Goal: Information Seeking & Learning: Stay updated

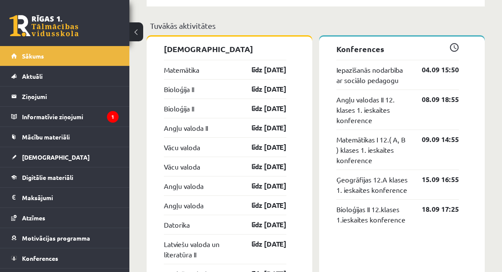
scroll to position [815, 0]
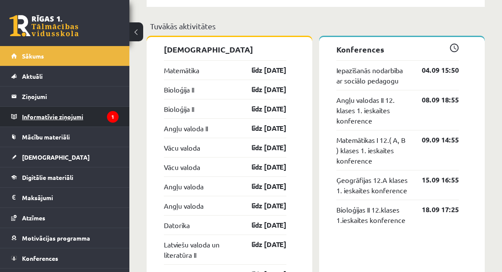
click at [35, 109] on legend "Informatīvie ziņojumi 1" at bounding box center [70, 117] width 97 height 20
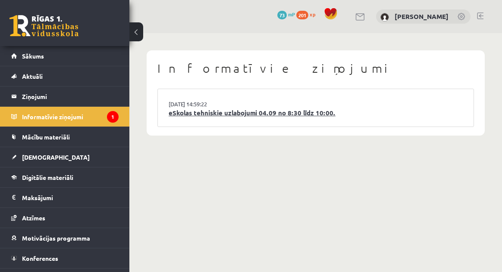
click at [402, 109] on link "eSkolas tehniskie uzlabojumi 04.09 no 8:30 līdz 10:00." at bounding box center [316, 113] width 294 height 10
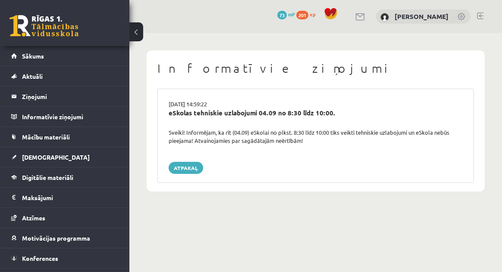
click at [166, 176] on div "03.09.2025 14:59:22 eSkolas tehniskie uzlabojumi 04.09 no 8:30 līdz 10:00. Svei…" at bounding box center [315, 136] width 316 height 94
click at [187, 169] on link "Atpakaļ" at bounding box center [186, 168] width 34 height 12
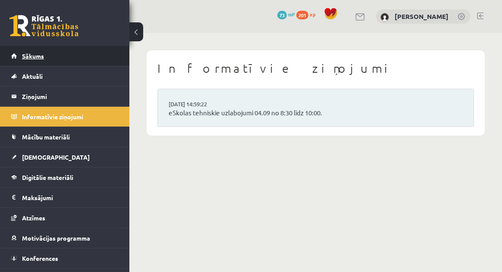
click at [45, 60] on link "Sākums" at bounding box center [64, 56] width 107 height 20
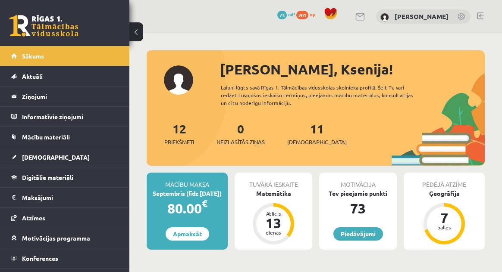
click at [482, 14] on link at bounding box center [480, 16] width 6 height 7
